Goal: Task Accomplishment & Management: Use online tool/utility

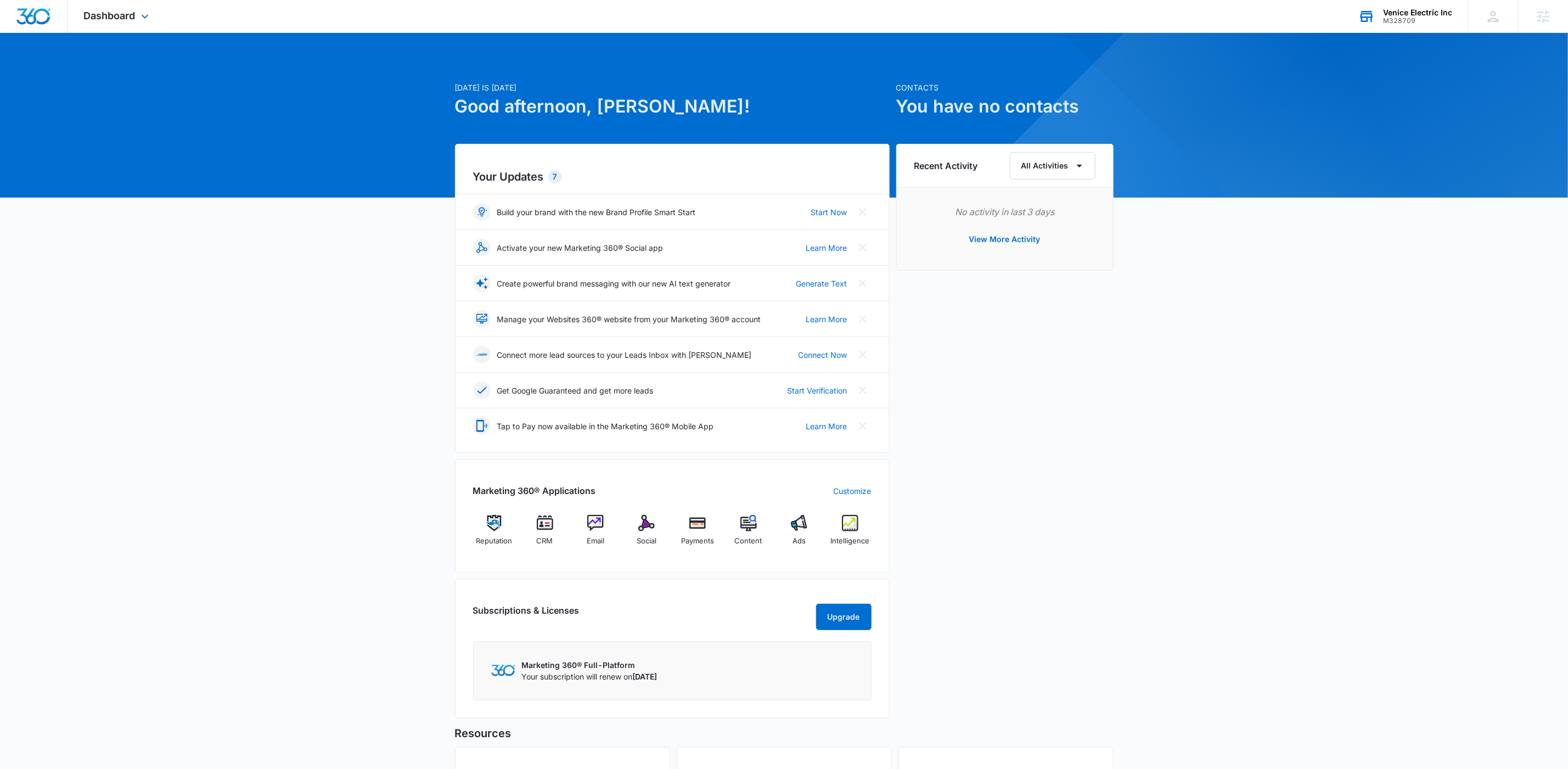
click at [1425, 13] on div "Venice Electric Inc" at bounding box center [1418, 13] width 69 height 9
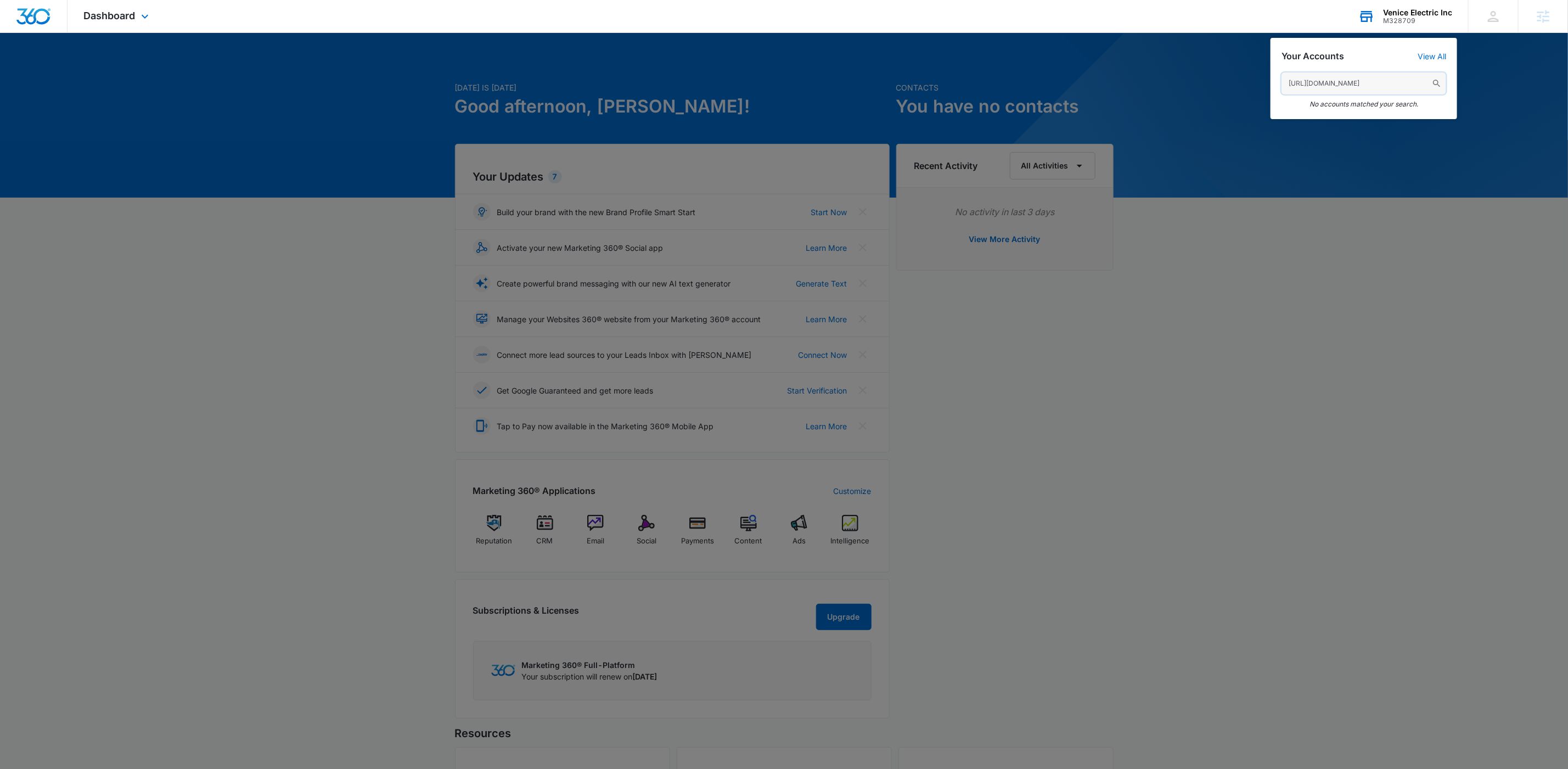
click at [1311, 80] on input "[URL][DOMAIN_NAME]" at bounding box center [1364, 84] width 164 height 22
paste input "M332032"
type input "M332032"
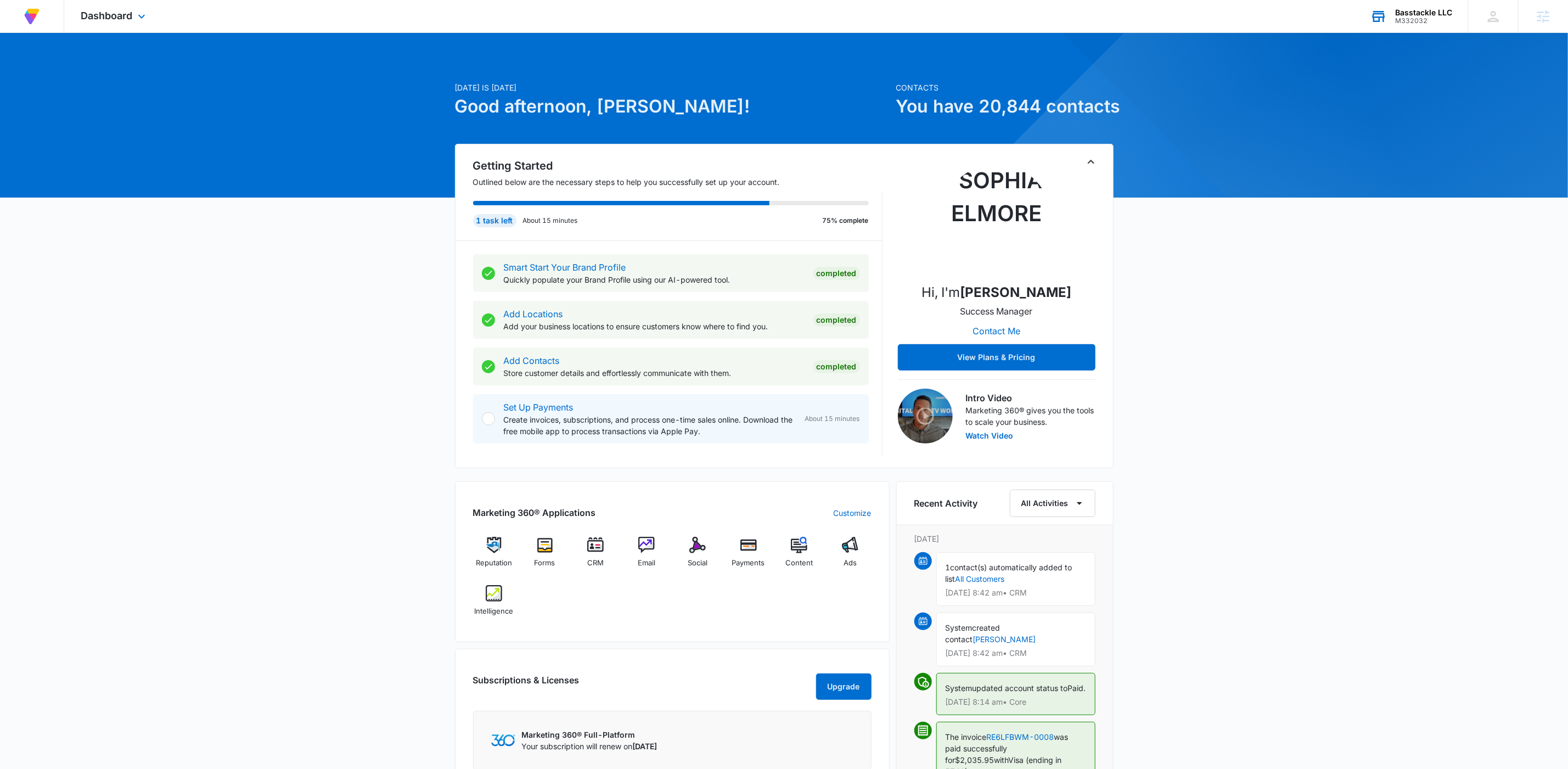
drag, startPoint x: 124, startPoint y: 13, endPoint x: 171, endPoint y: 40, distance: 54.2
click at [124, 13] on span "Dashboard" at bounding box center [106, 16] width 52 height 12
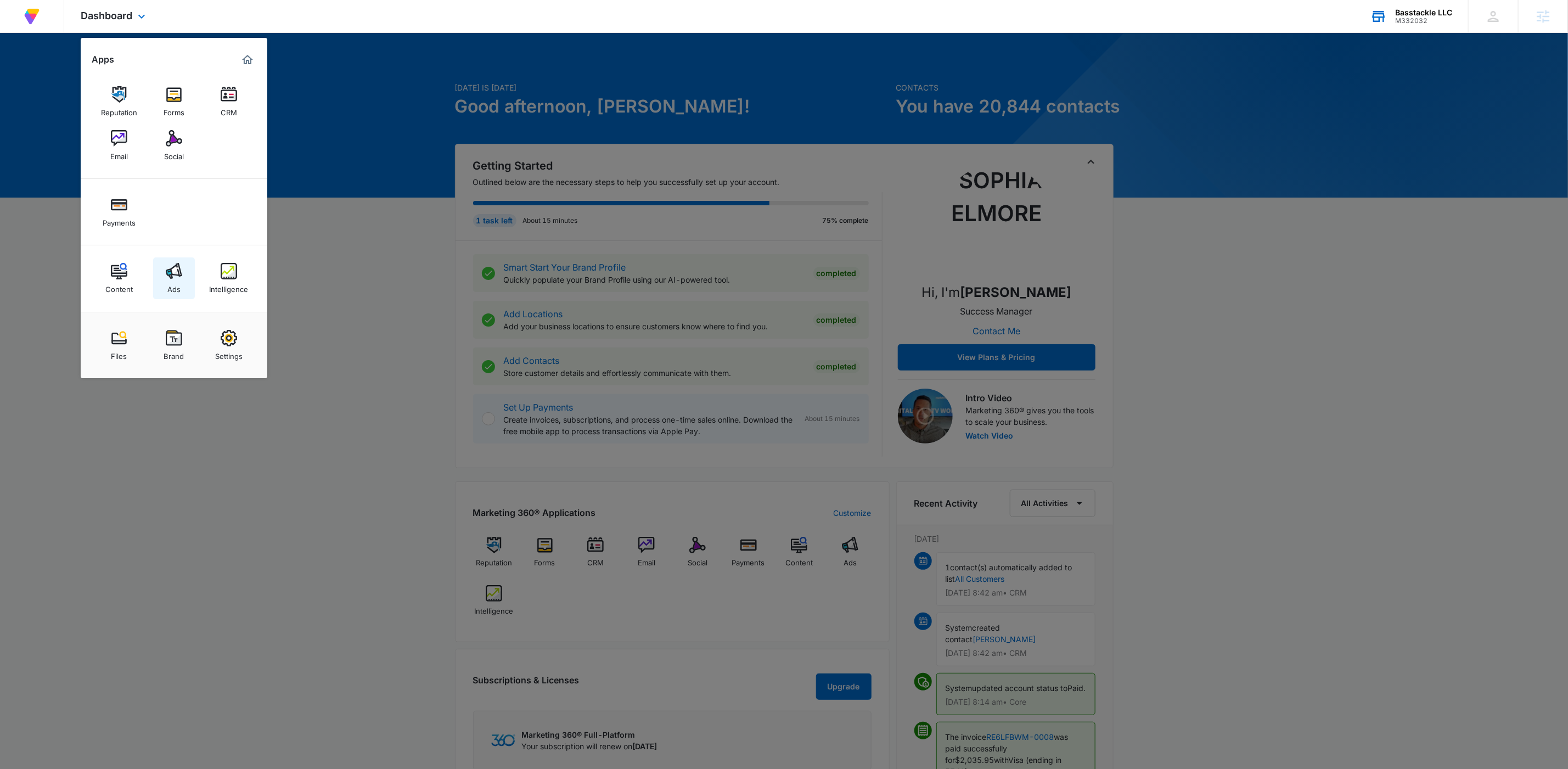
click at [178, 281] on div "Ads" at bounding box center [174, 286] width 13 height 14
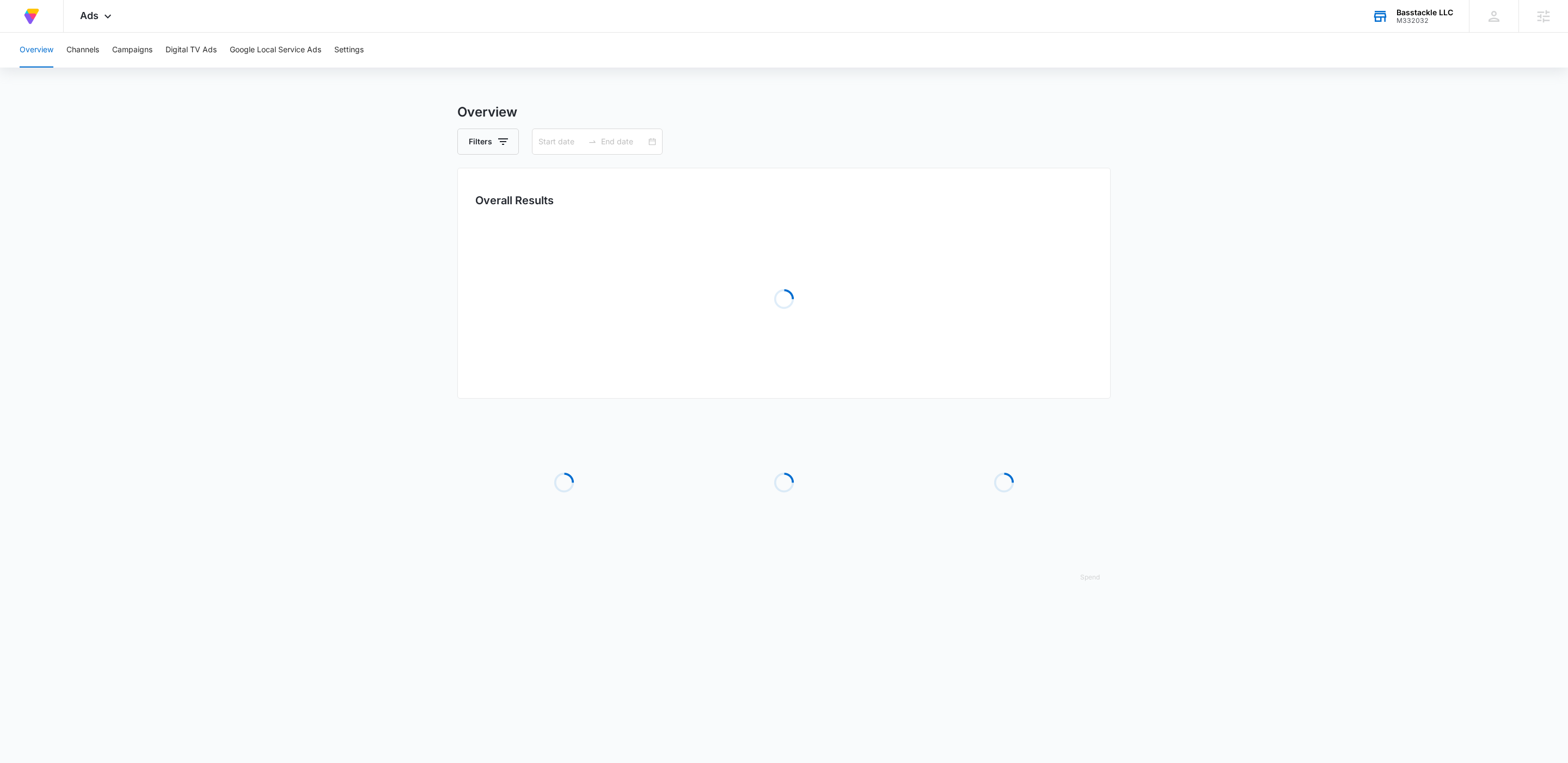
type input "[DATE]"
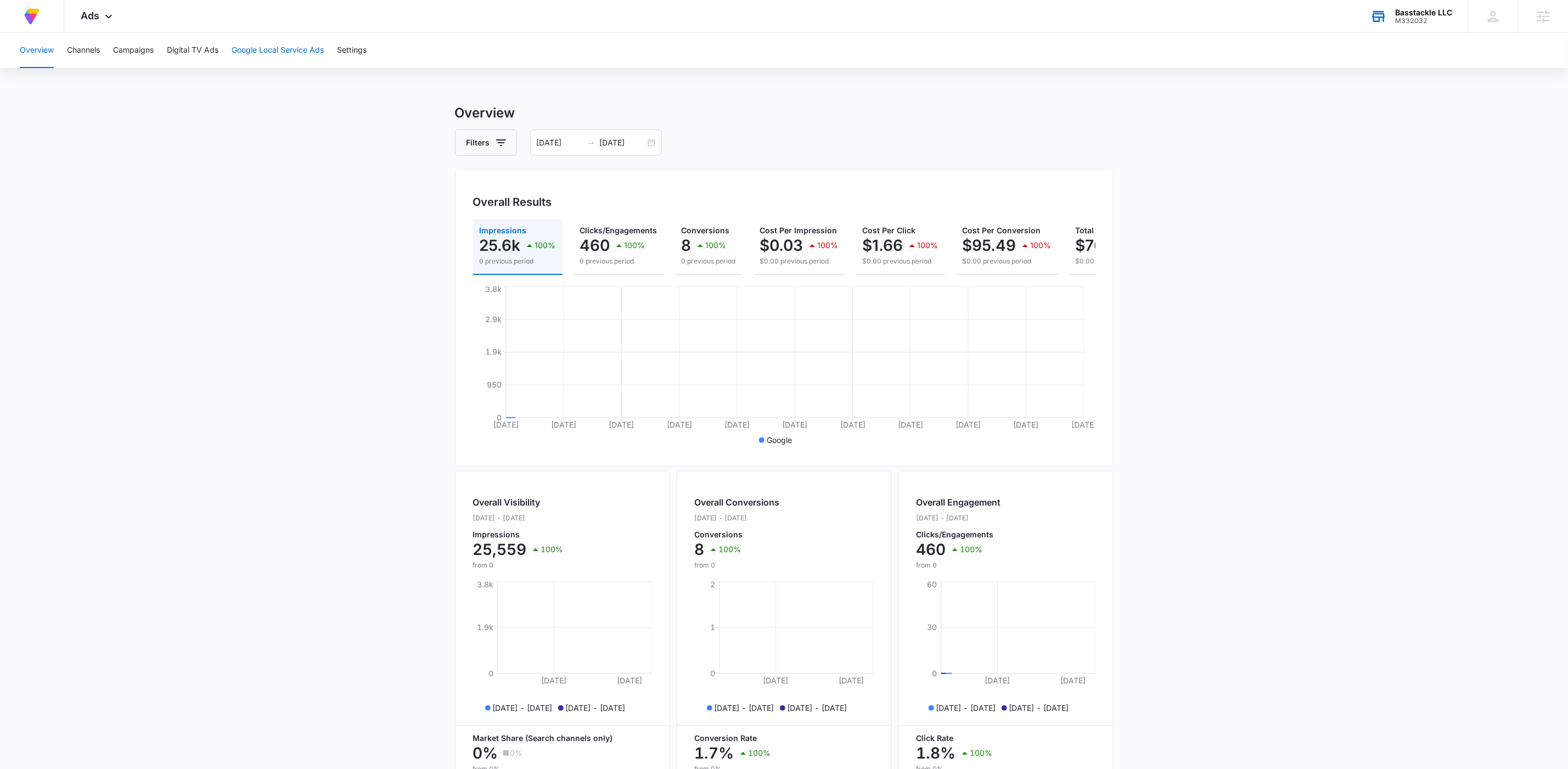
click at [272, 43] on button "Google Local Service Ads" at bounding box center [278, 50] width 92 height 35
